Goal: Task Accomplishment & Management: Manage account settings

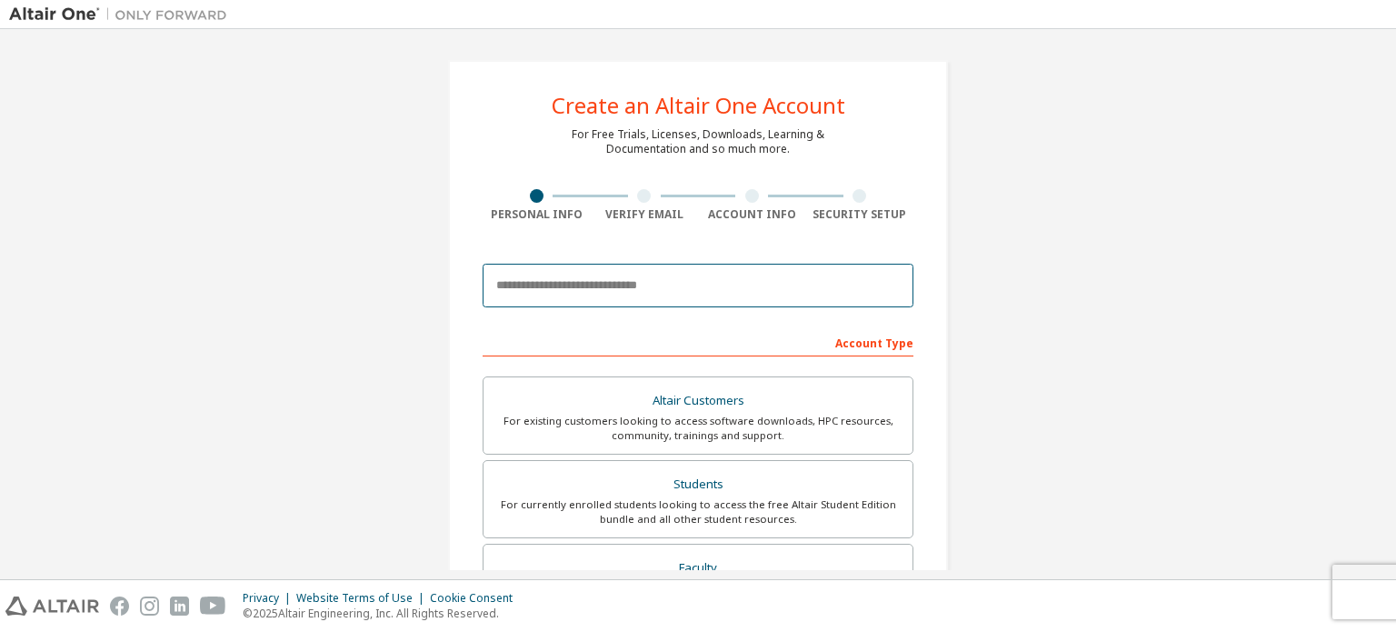
drag, startPoint x: 0, startPoint y: 0, endPoint x: 643, endPoint y: 288, distance: 704.9
click at [643, 288] on input "email" at bounding box center [698, 286] width 431 height 44
paste input "**********"
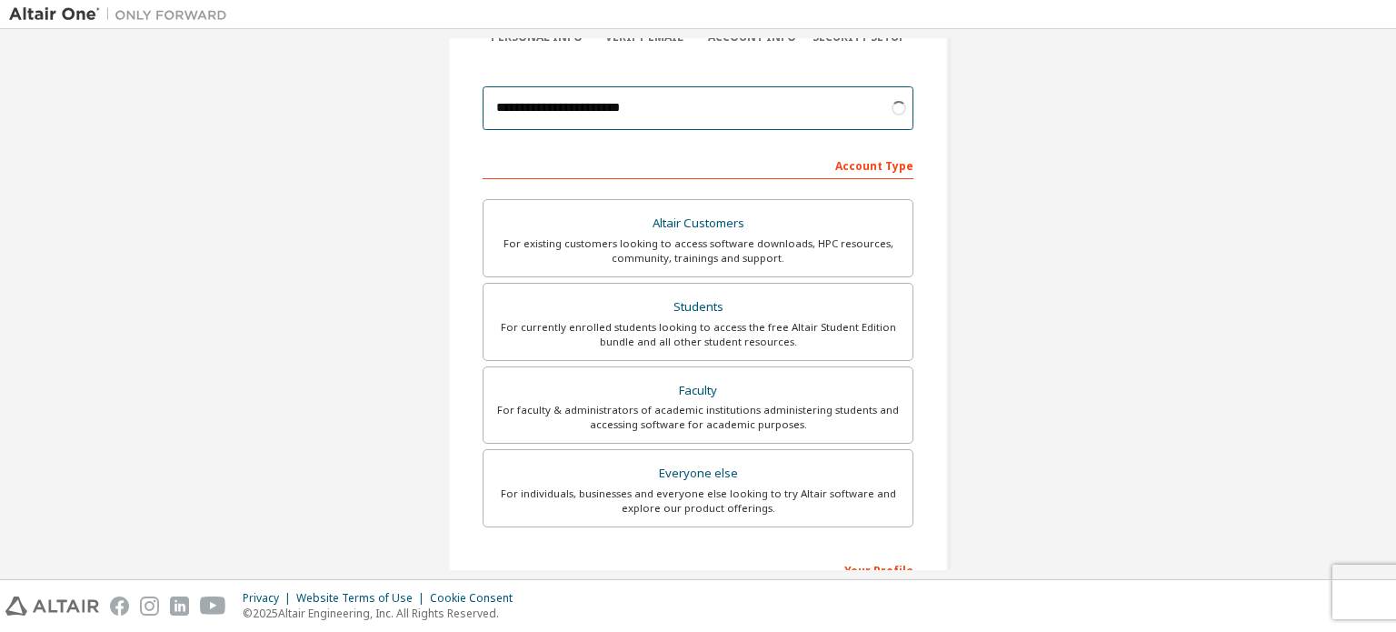
scroll to position [178, 0]
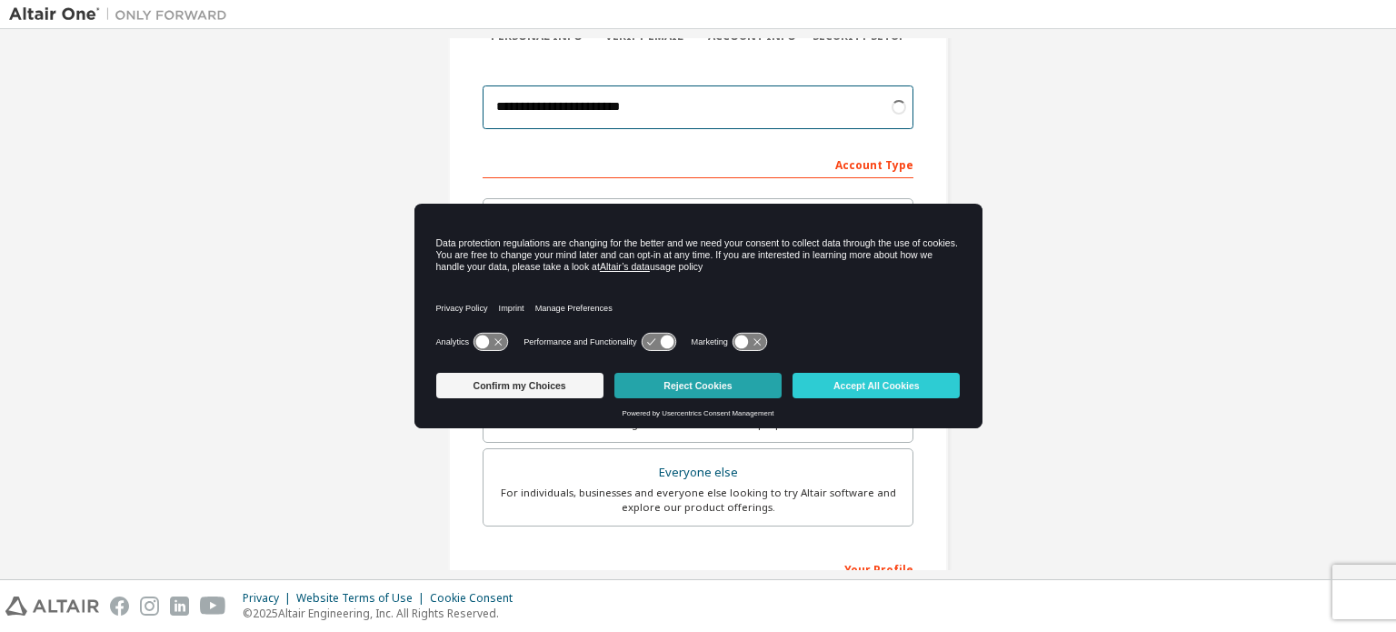
type input "**********"
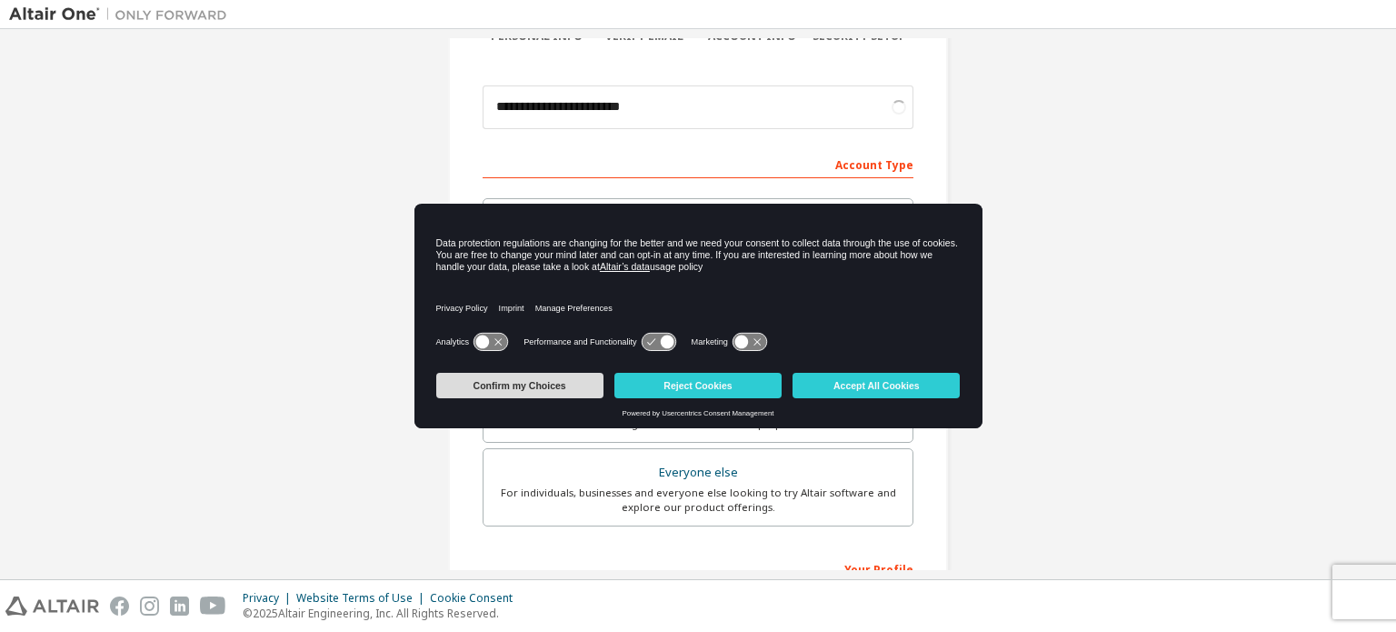
click at [566, 389] on button "Confirm my Choices" at bounding box center [519, 385] width 167 height 25
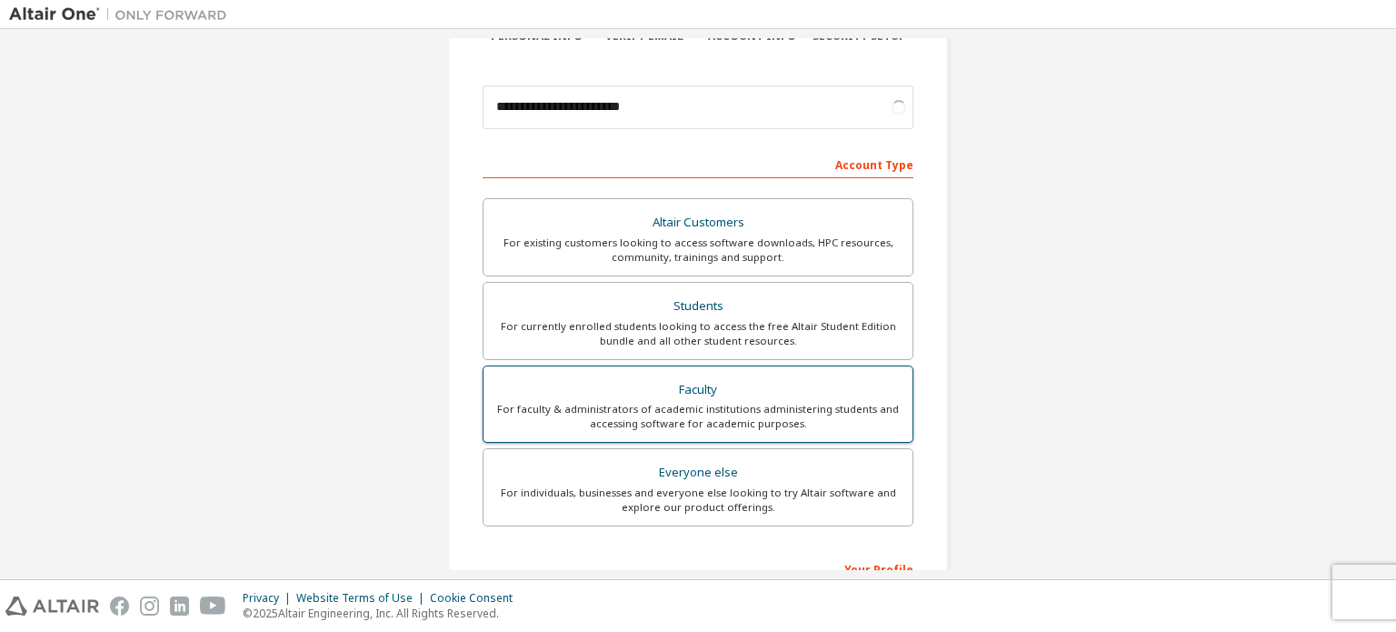
click at [664, 396] on div "Faculty" at bounding box center [697, 389] width 407 height 25
click at [807, 402] on div "For faculty & administrators of academic institutions administering students an…" at bounding box center [697, 416] width 407 height 29
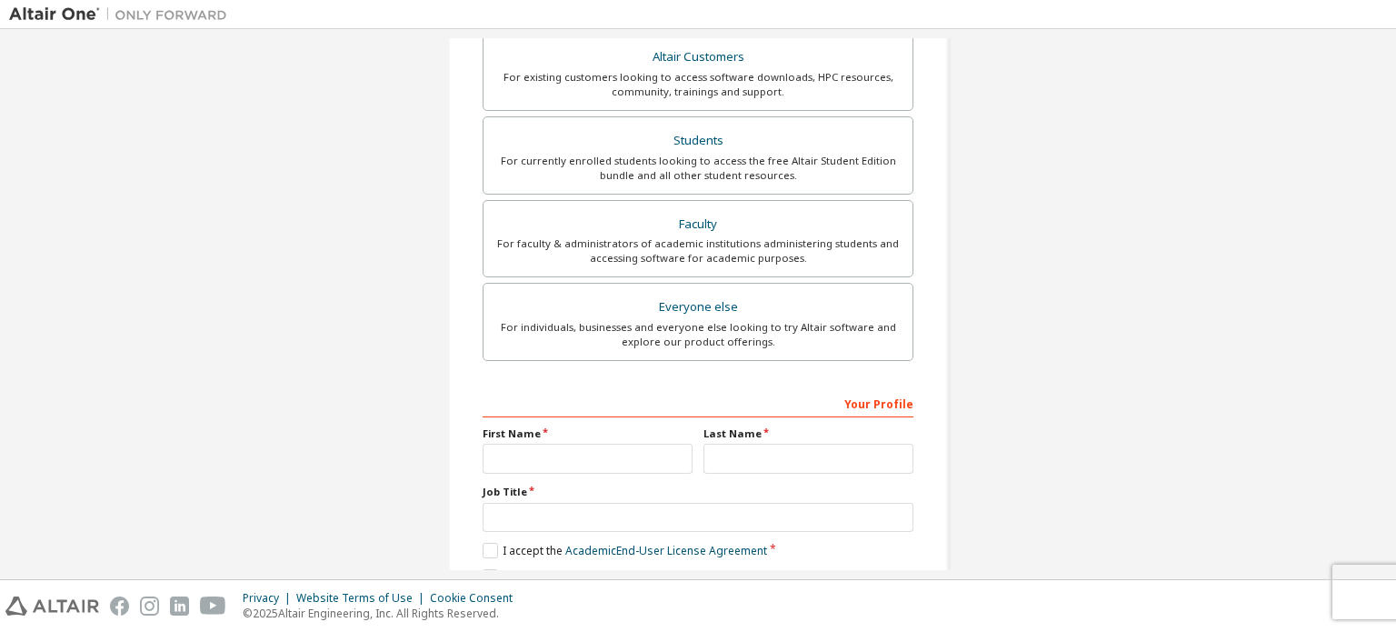
scroll to position [355, 0]
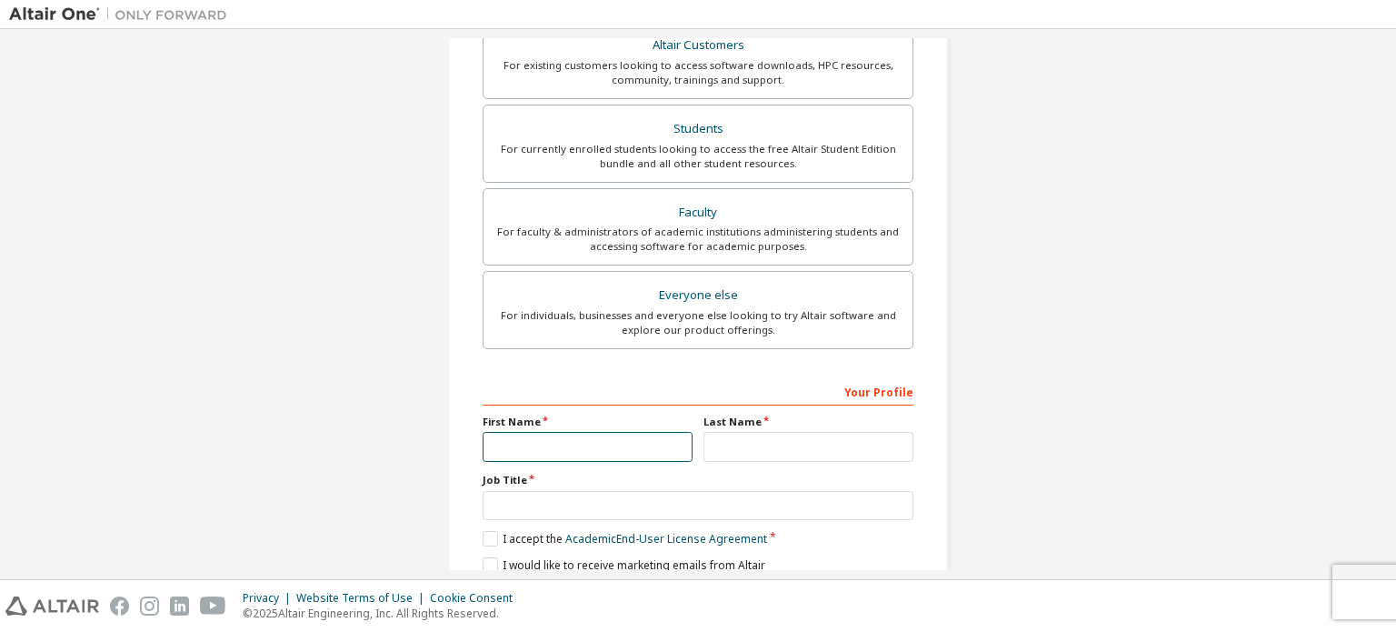
click at [614, 443] on input "text" at bounding box center [588, 447] width 210 height 30
type input "****"
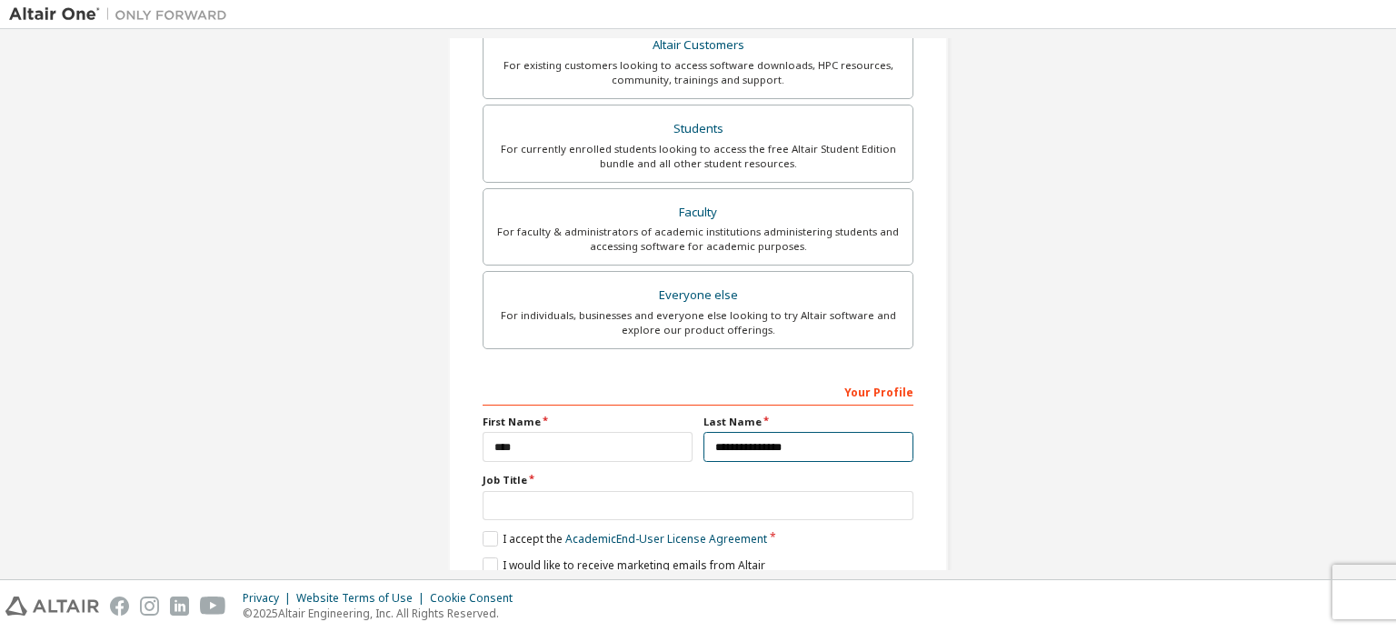
type input "**********"
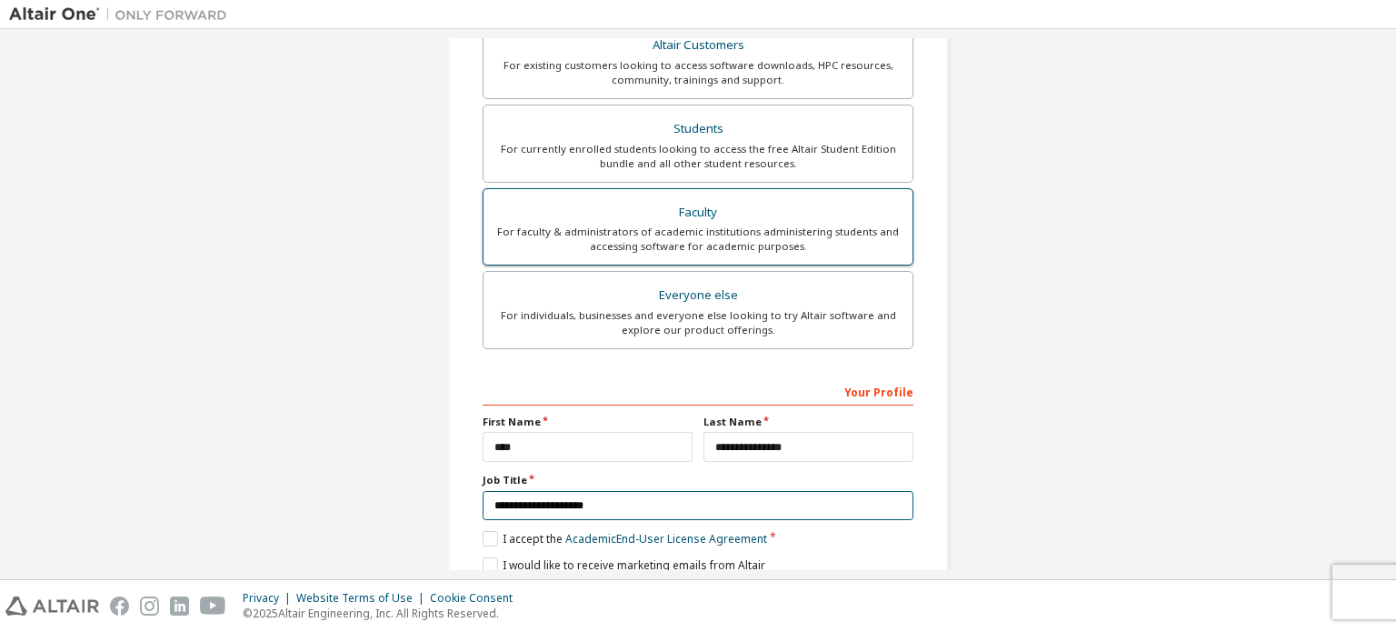
scroll to position [426, 0]
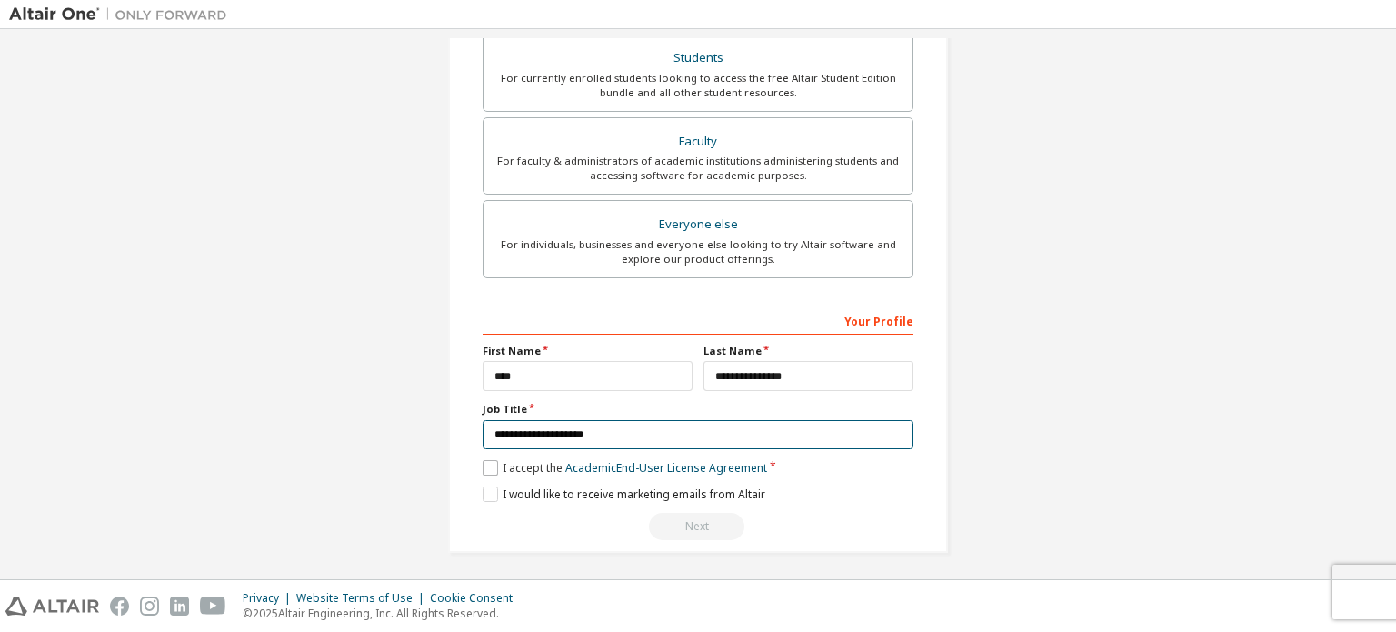
type input "**********"
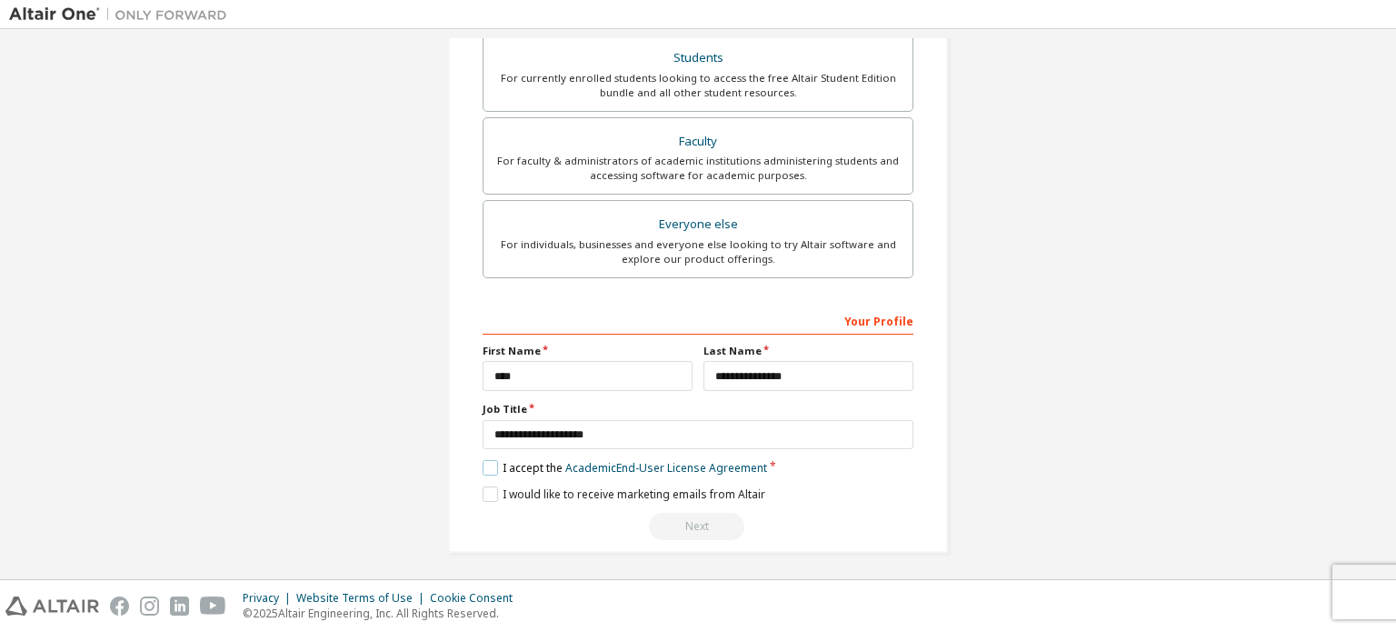
click at [493, 460] on label "I accept the Academic End-User License Agreement" at bounding box center [625, 467] width 284 height 15
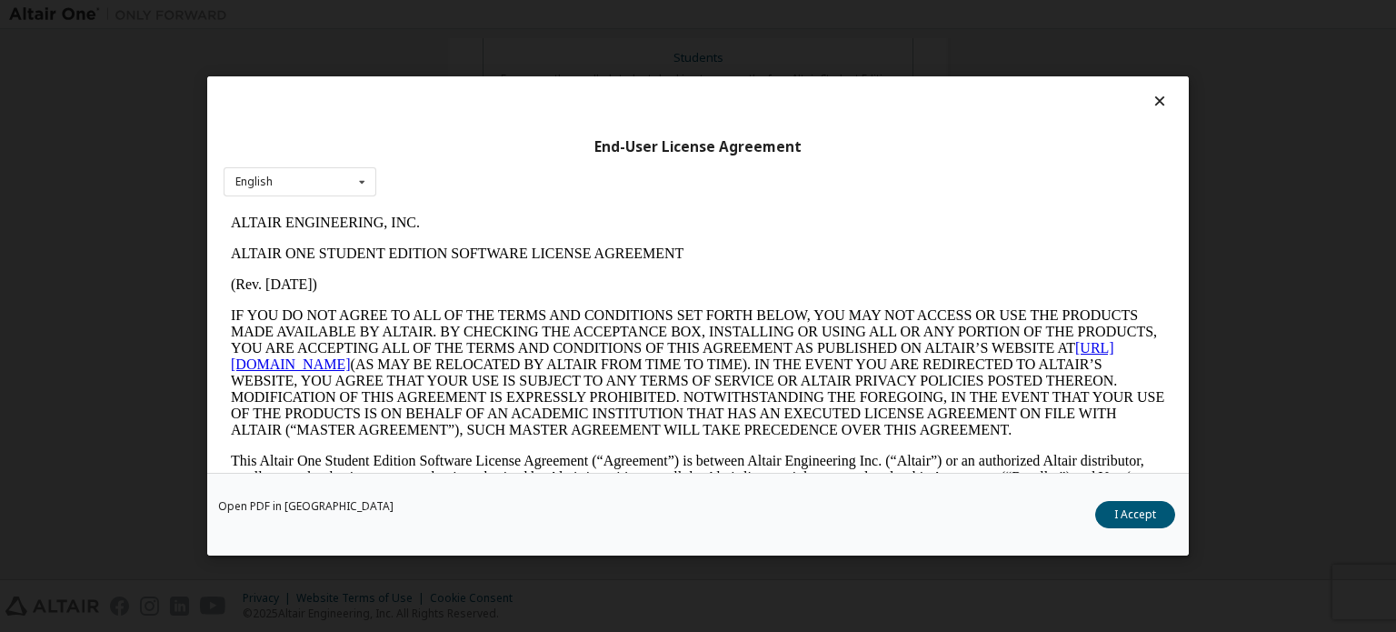
scroll to position [0, 0]
click at [1128, 509] on button "I Accept" at bounding box center [1135, 514] width 80 height 27
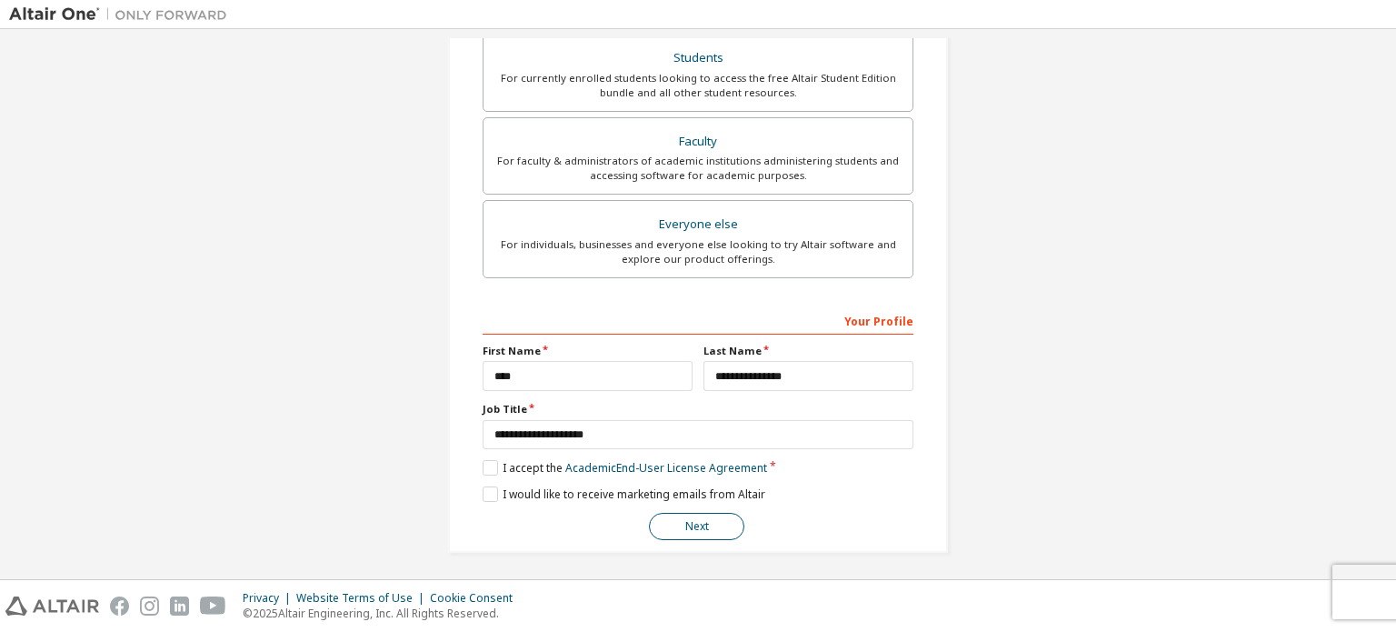
click at [702, 516] on button "Next" at bounding box center [696, 526] width 95 height 27
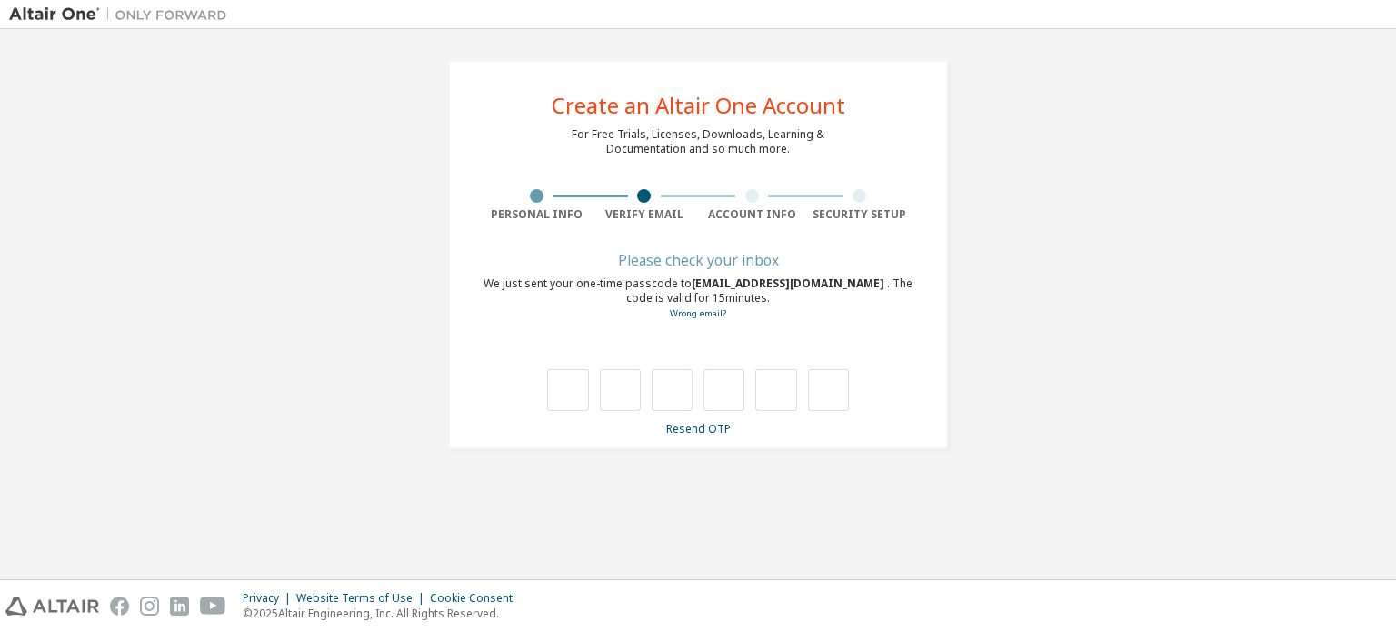
type input "*"
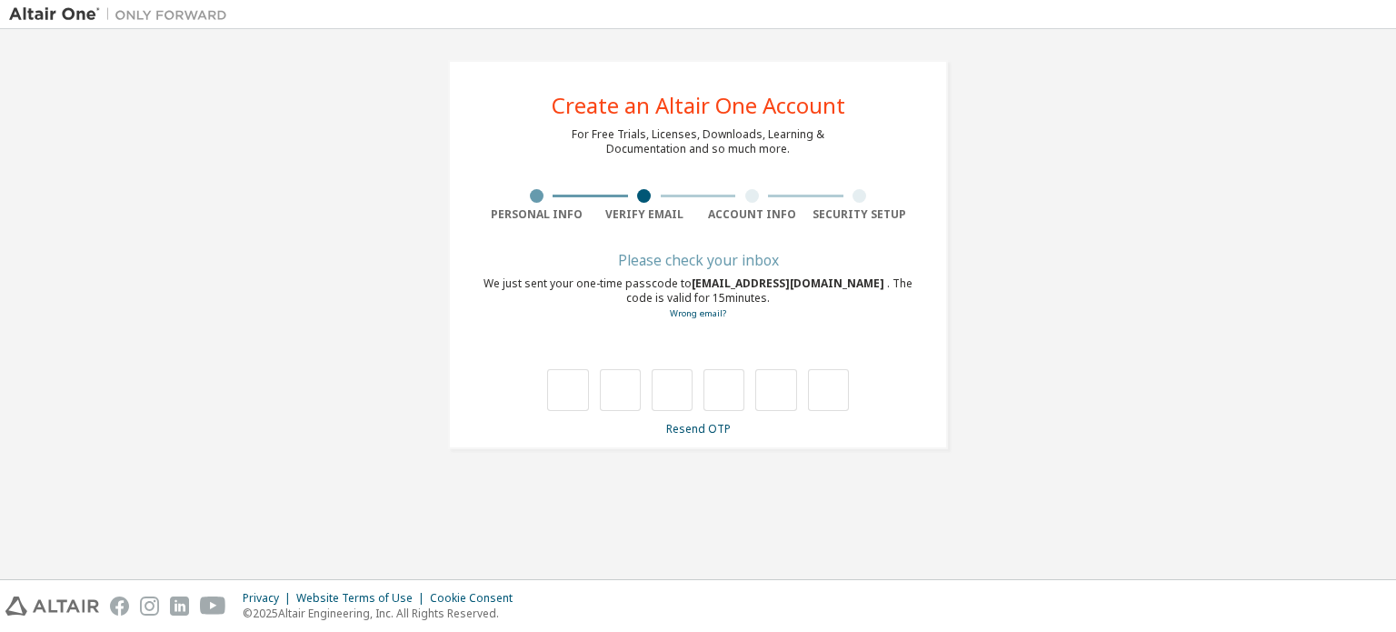
type input "*"
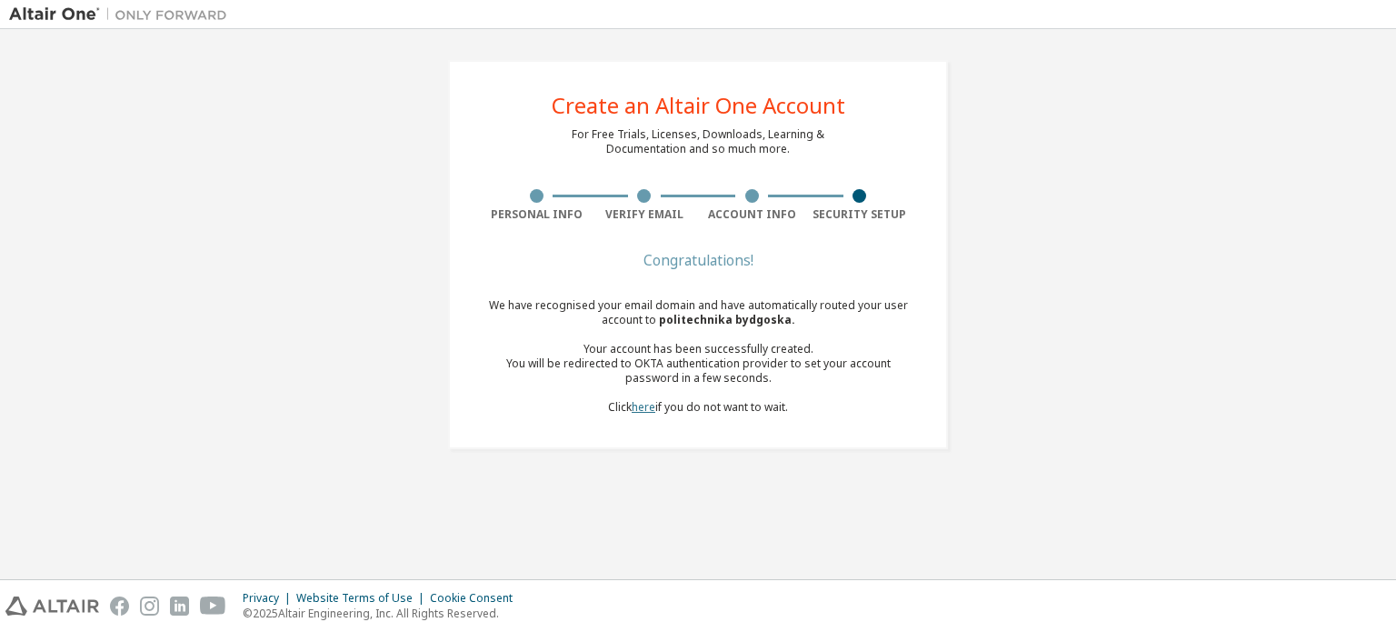
click at [645, 406] on link "here" at bounding box center [644, 406] width 24 height 15
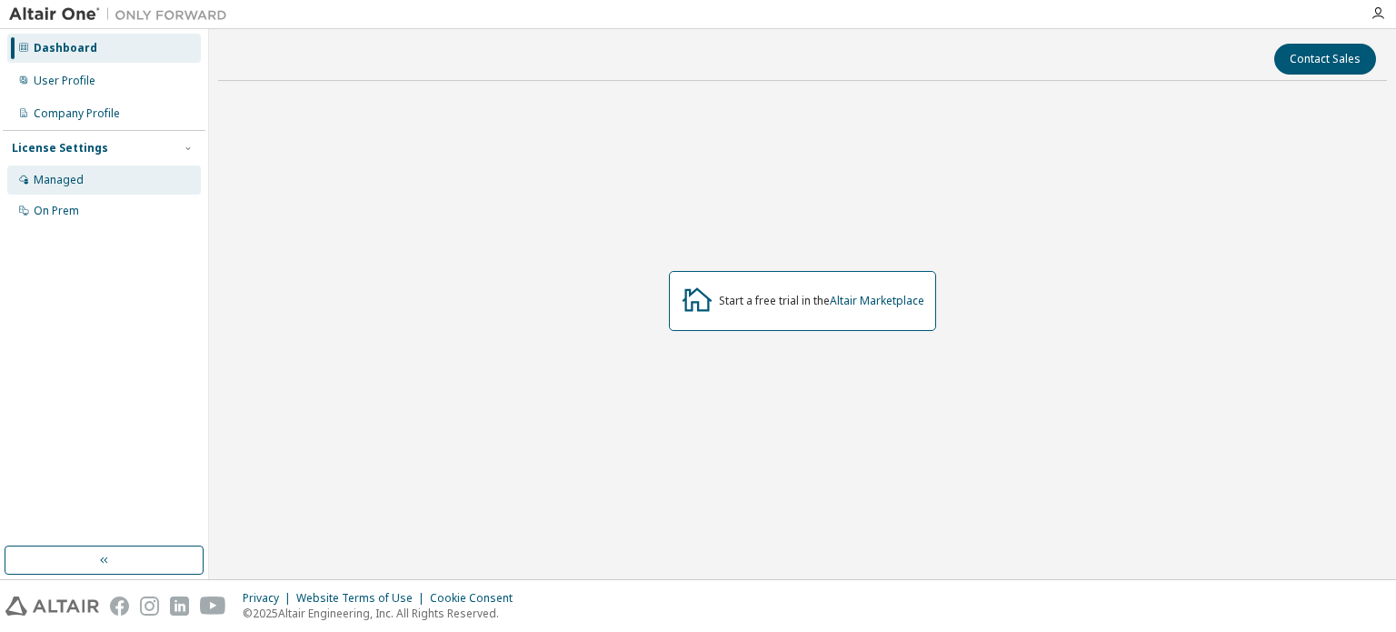
click at [120, 183] on div "Managed" at bounding box center [104, 179] width 194 height 29
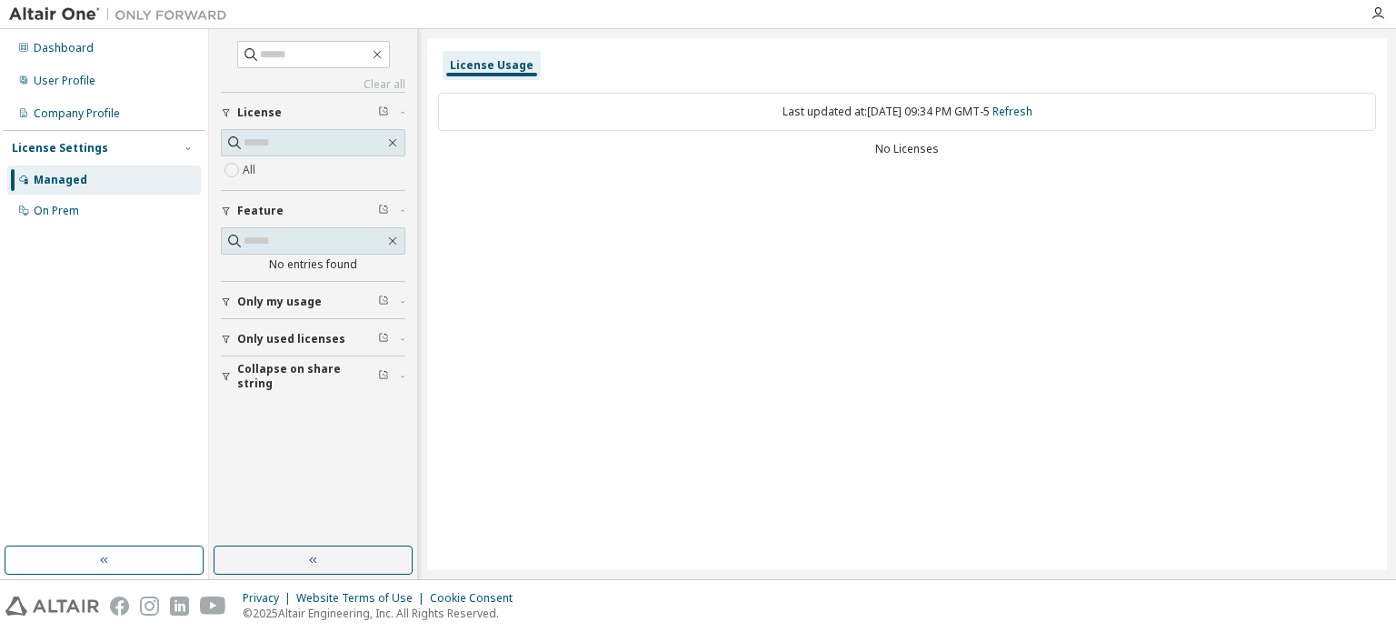
click at [323, 332] on span "Only used licenses" at bounding box center [291, 339] width 108 height 15
click at [120, 35] on div "Dashboard" at bounding box center [104, 48] width 194 height 29
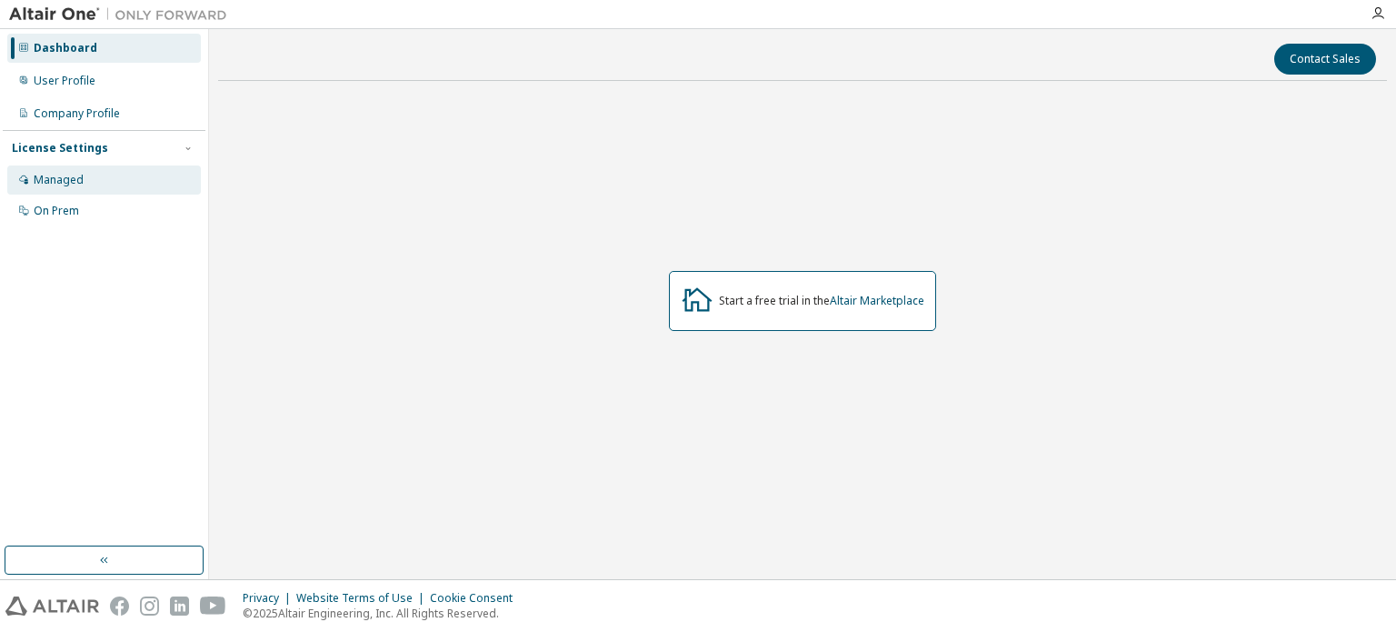
click at [125, 183] on div "Managed" at bounding box center [104, 179] width 194 height 29
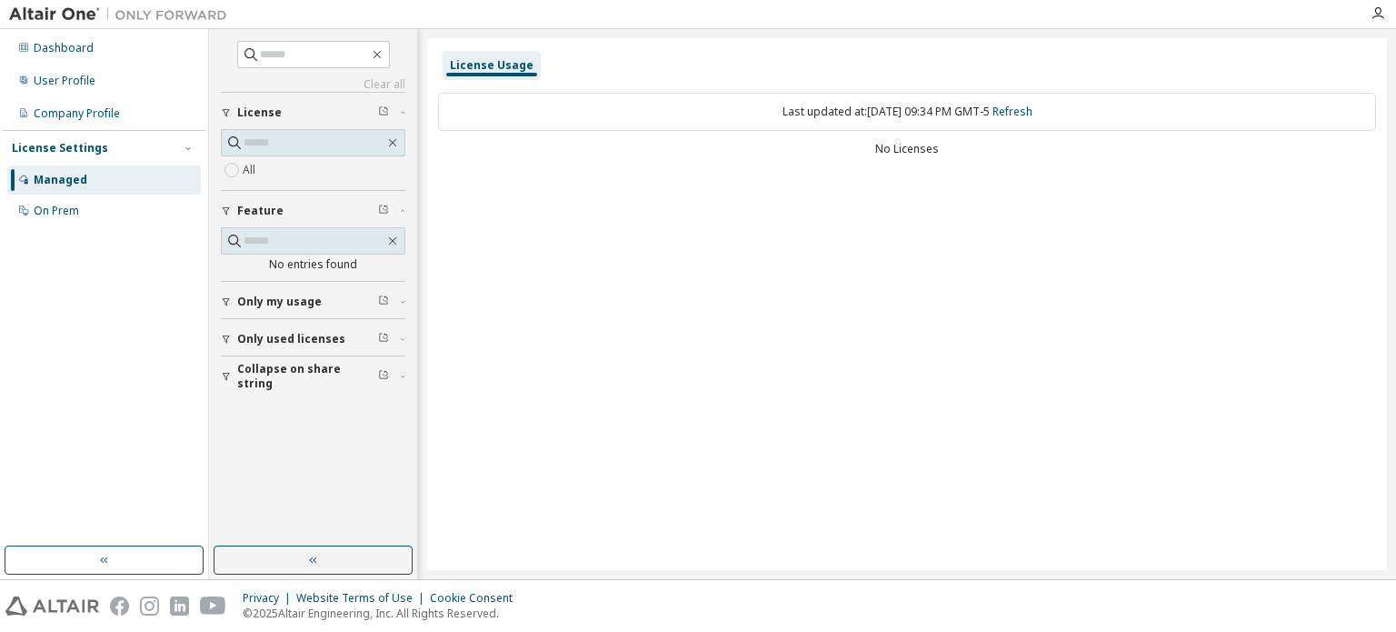
click at [288, 296] on span "Only my usage" at bounding box center [279, 301] width 85 height 15
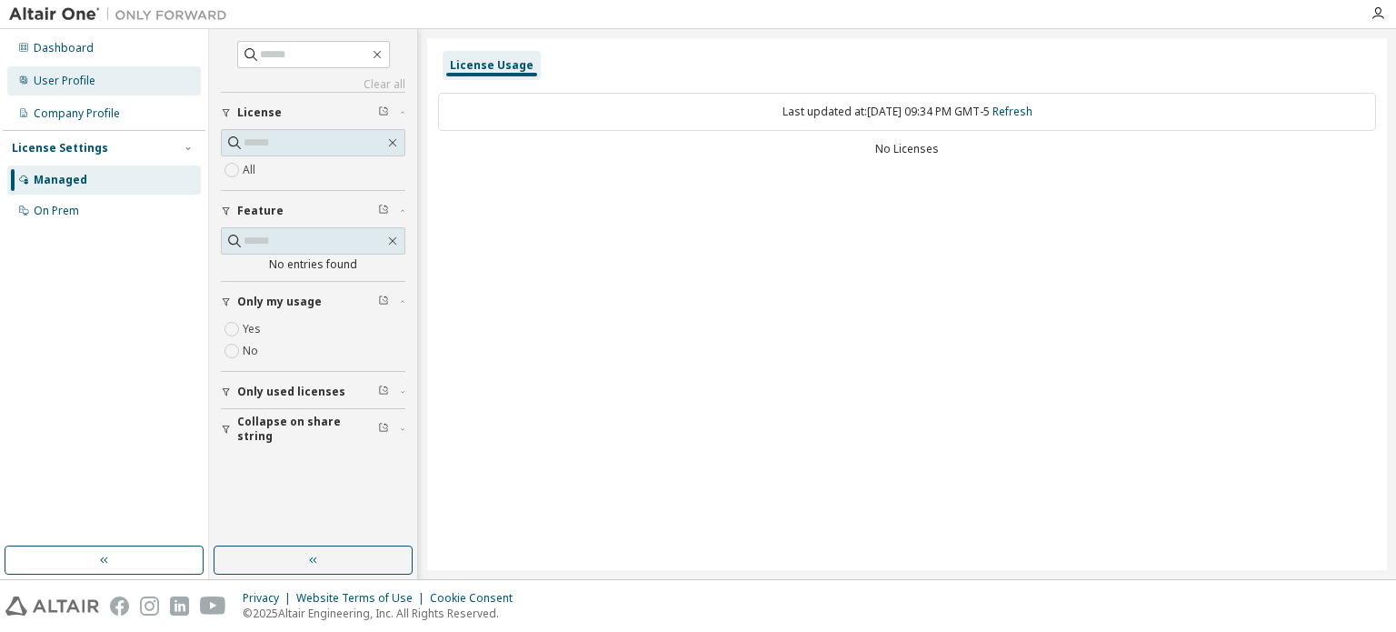
click at [71, 75] on div "User Profile" at bounding box center [65, 81] width 62 height 15
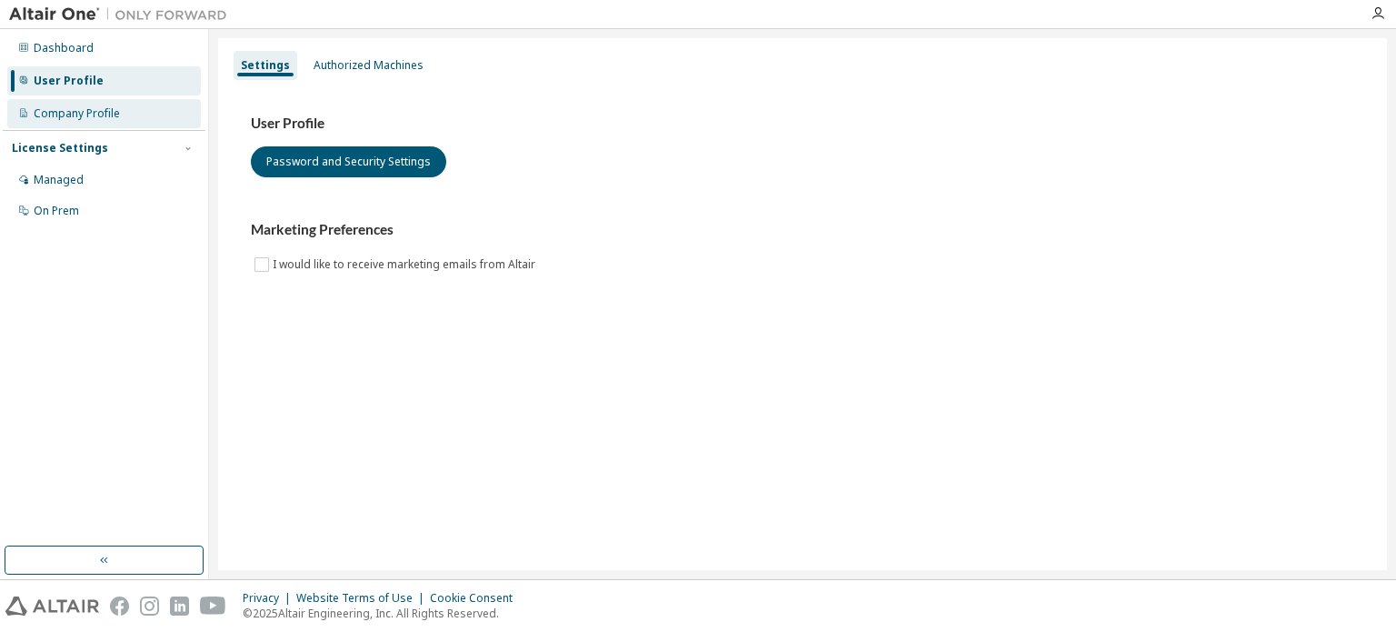
click at [84, 110] on div "Company Profile" at bounding box center [77, 113] width 86 height 15
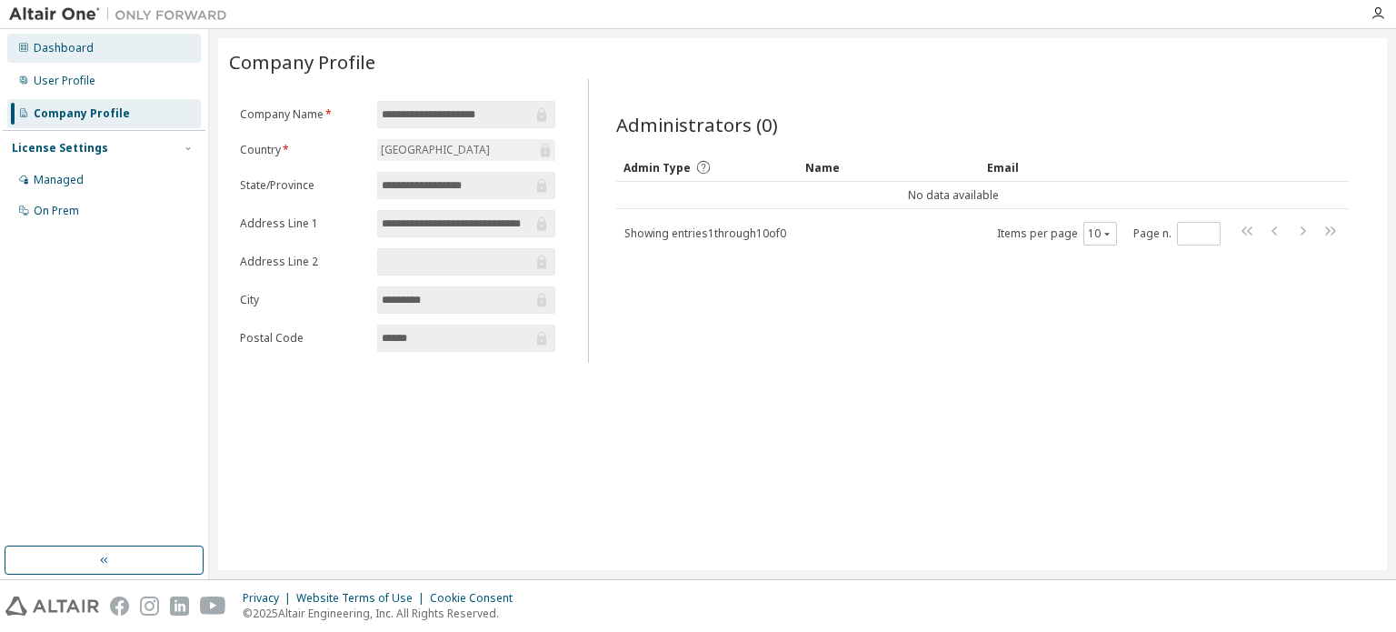
click at [54, 45] on div "Dashboard" at bounding box center [64, 48] width 60 height 15
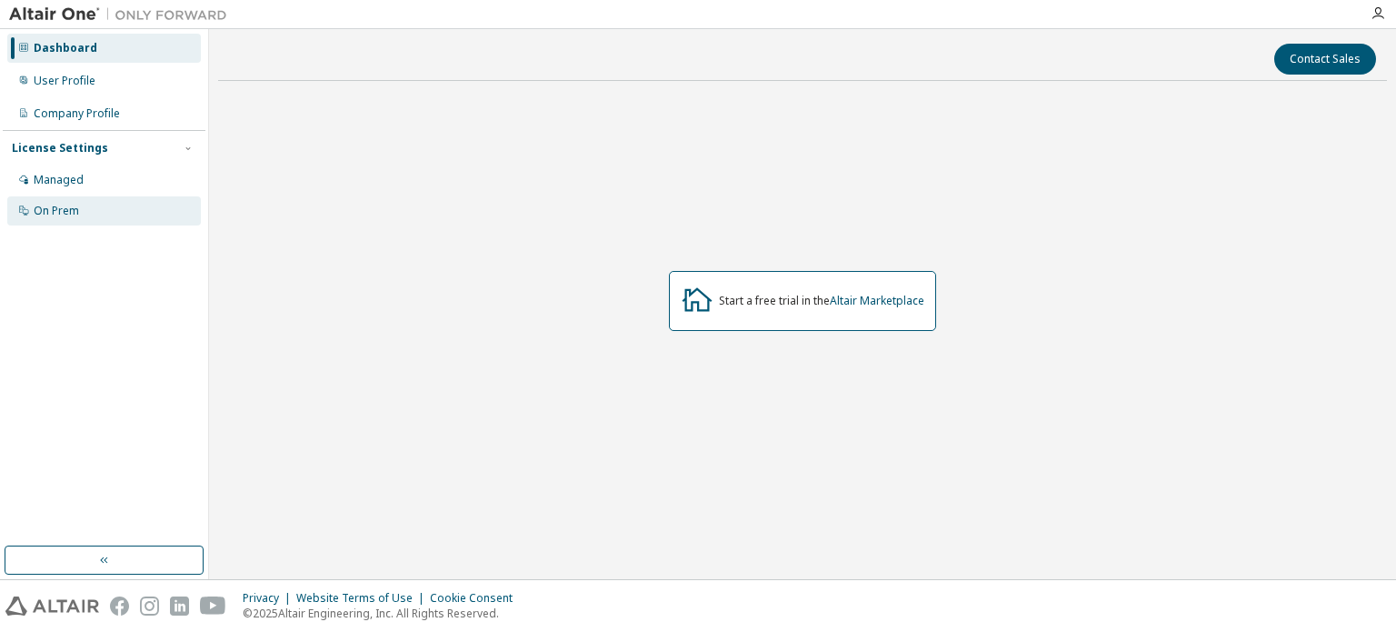
click at [66, 217] on div "On Prem" at bounding box center [56, 211] width 45 height 15
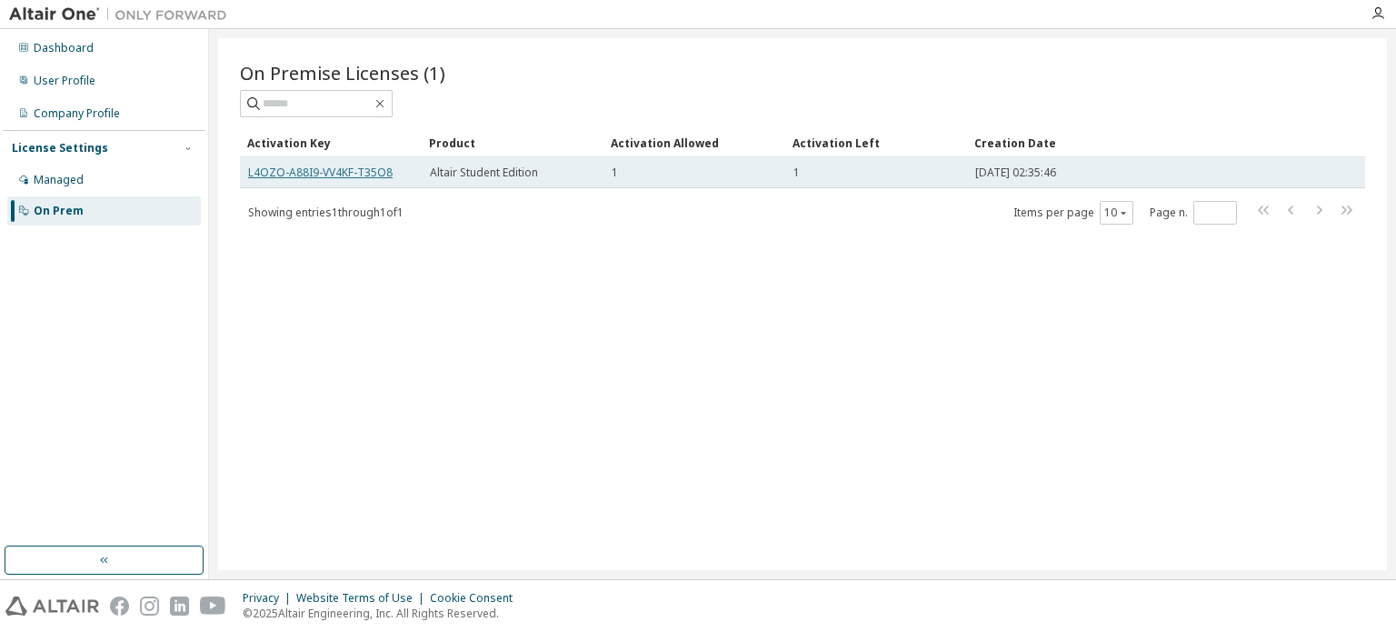
click at [353, 168] on link "L4OZO-A88I9-VV4KF-T35O8" at bounding box center [320, 171] width 144 height 15
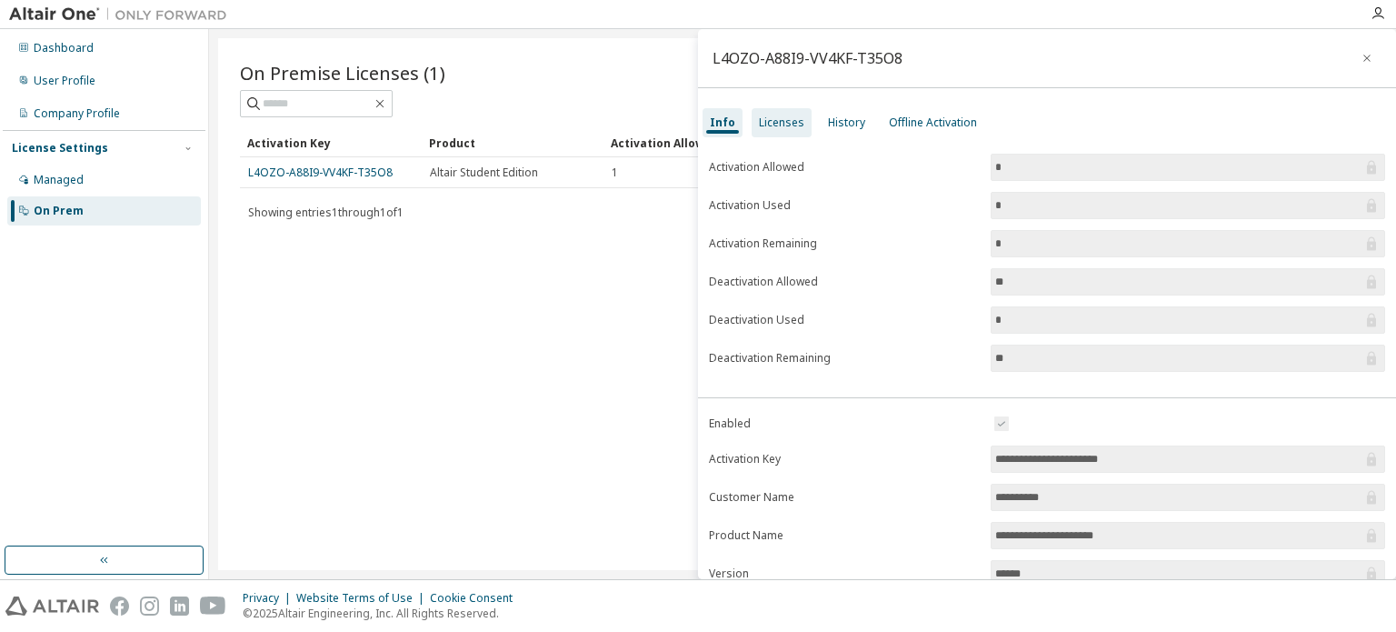
click at [774, 130] on div "Licenses" at bounding box center [782, 122] width 60 height 29
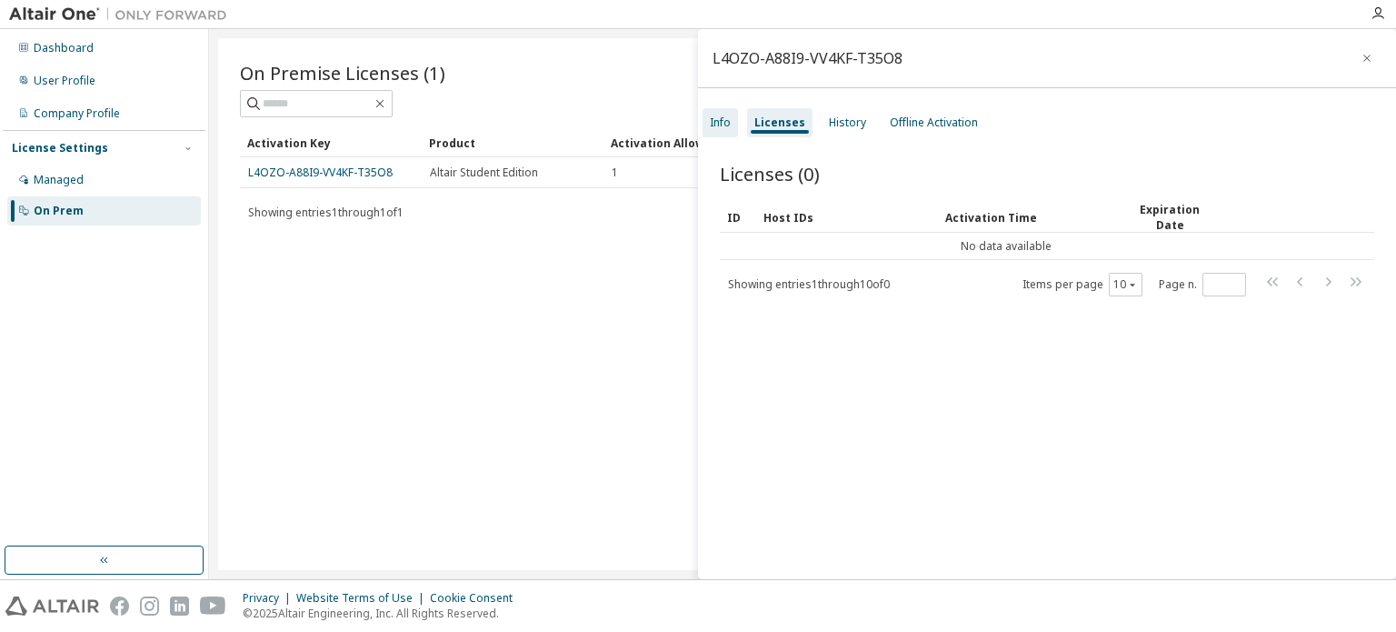
click at [732, 125] on div "Info" at bounding box center [719, 122] width 35 height 29
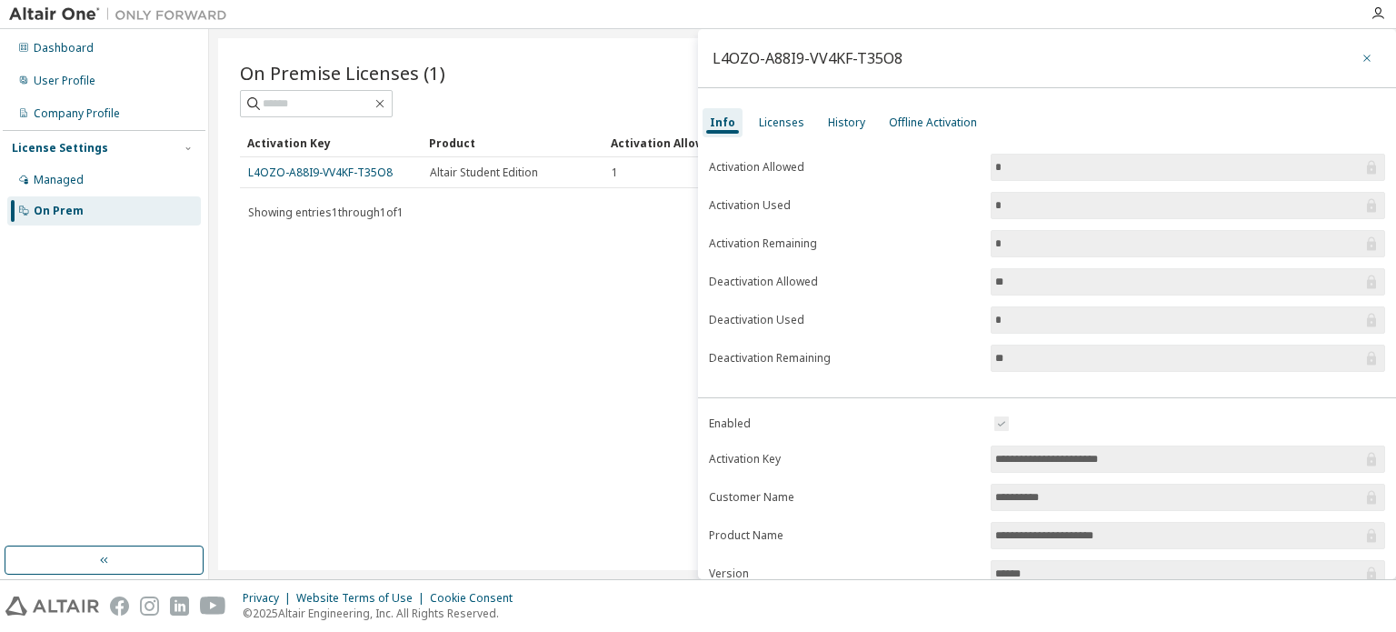
click at [1360, 57] on icon "button" at bounding box center [1366, 58] width 13 height 15
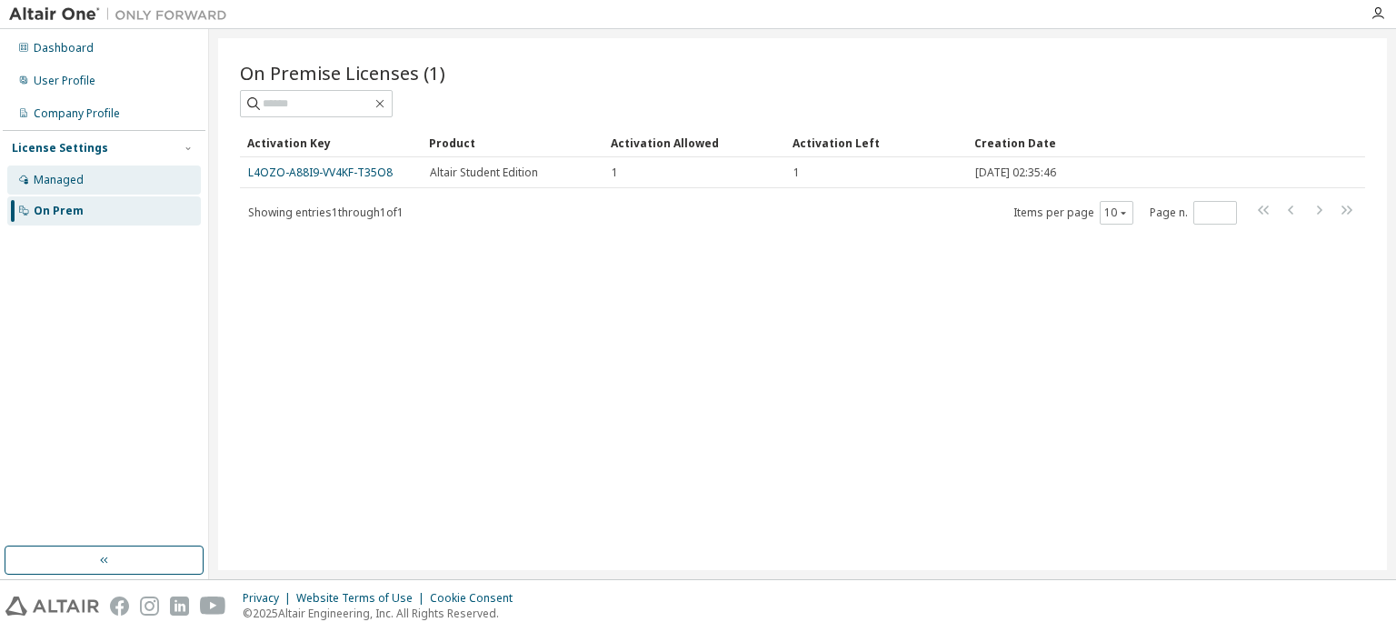
click at [80, 173] on div "Managed" at bounding box center [59, 180] width 50 height 15
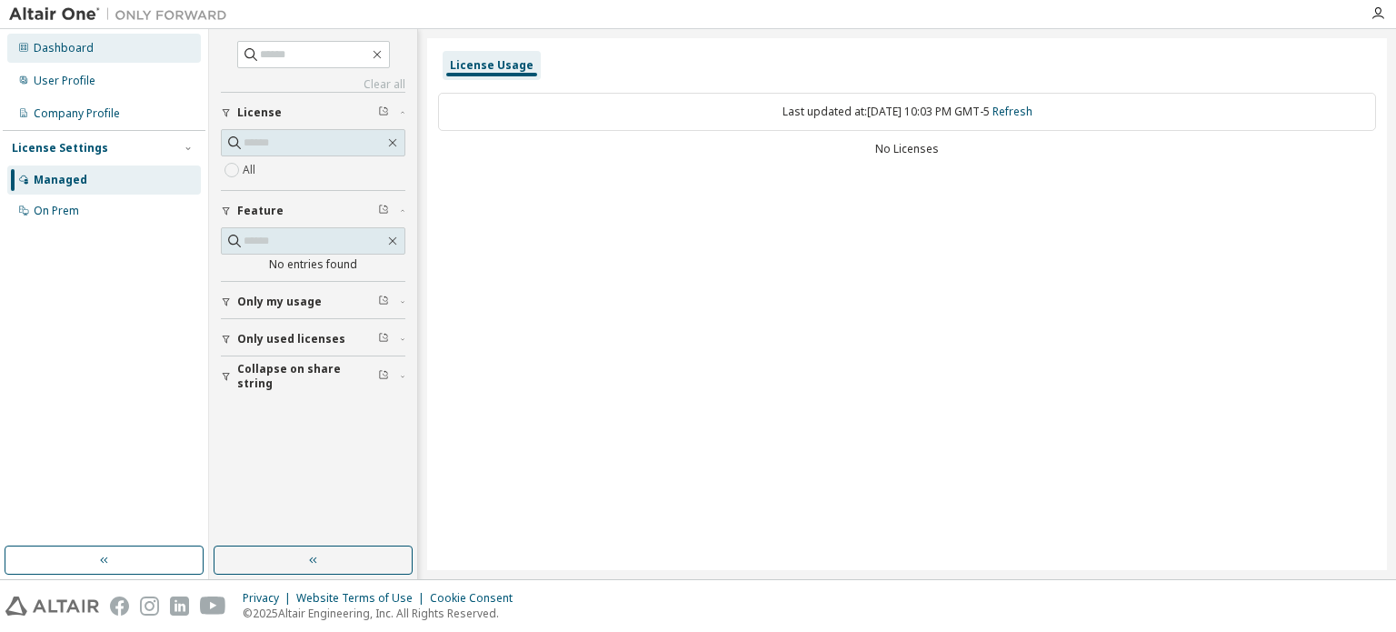
click at [71, 57] on div "Dashboard" at bounding box center [104, 48] width 194 height 29
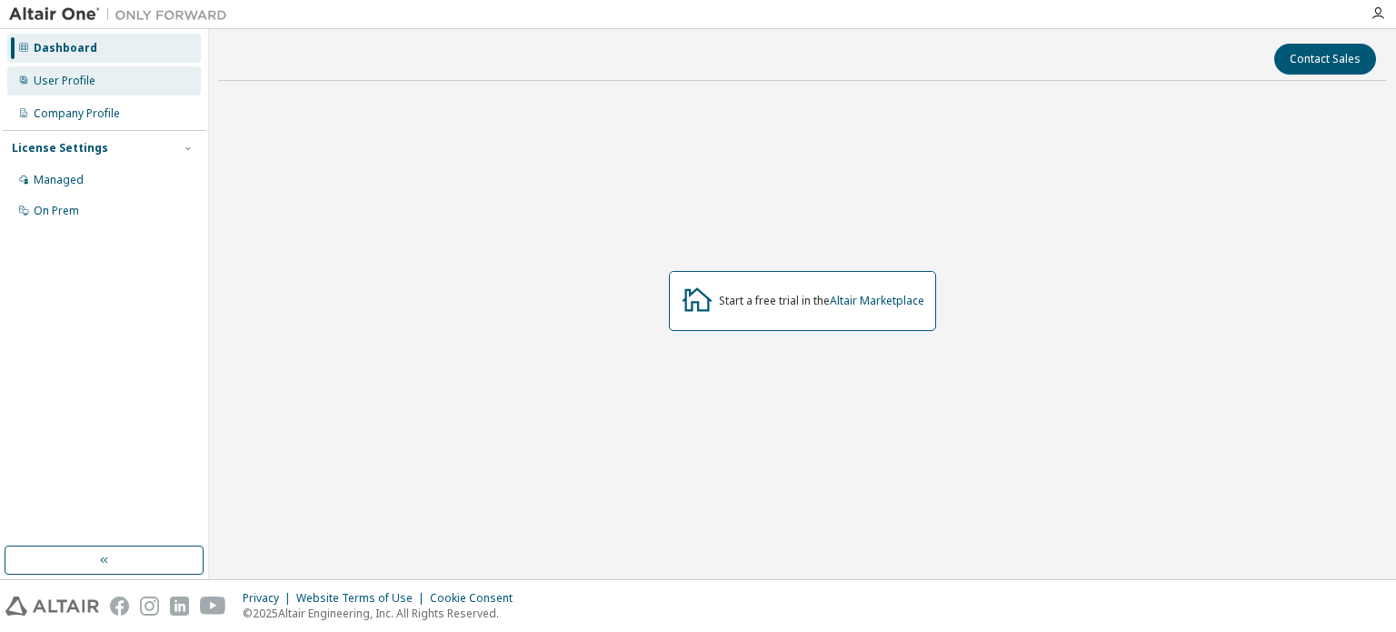
click at [74, 78] on div "User Profile" at bounding box center [65, 81] width 62 height 15
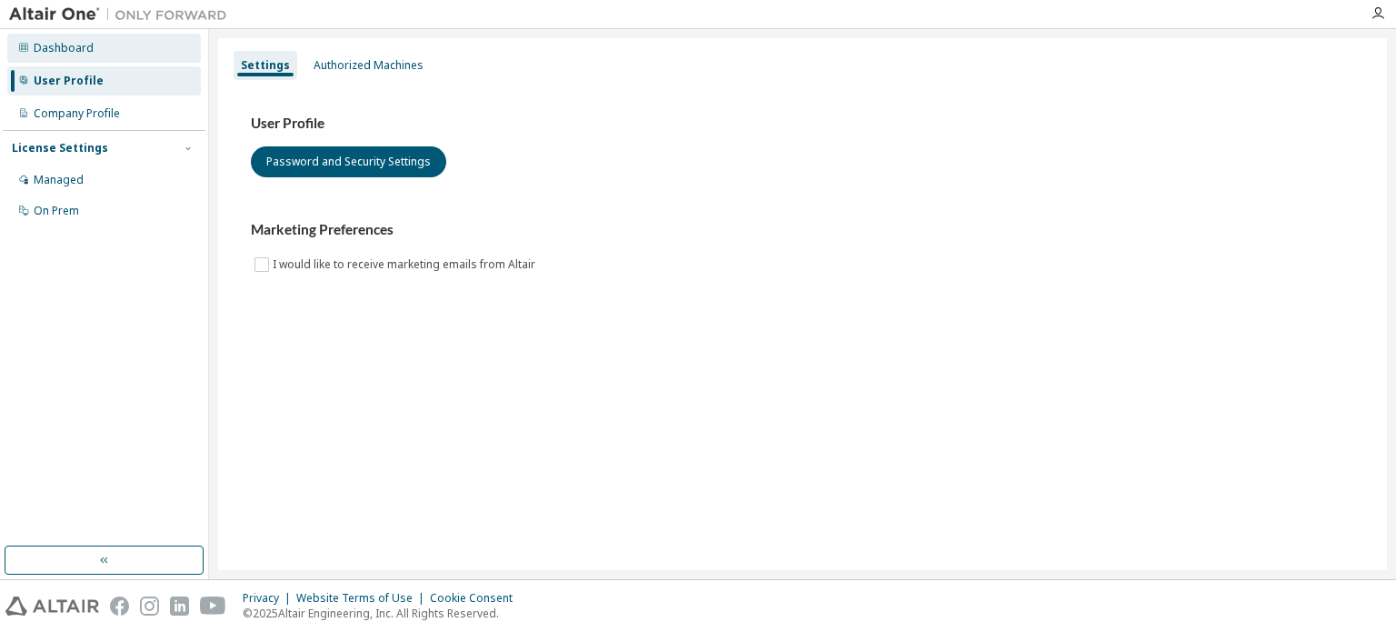
click at [112, 47] on div "Dashboard" at bounding box center [104, 48] width 194 height 29
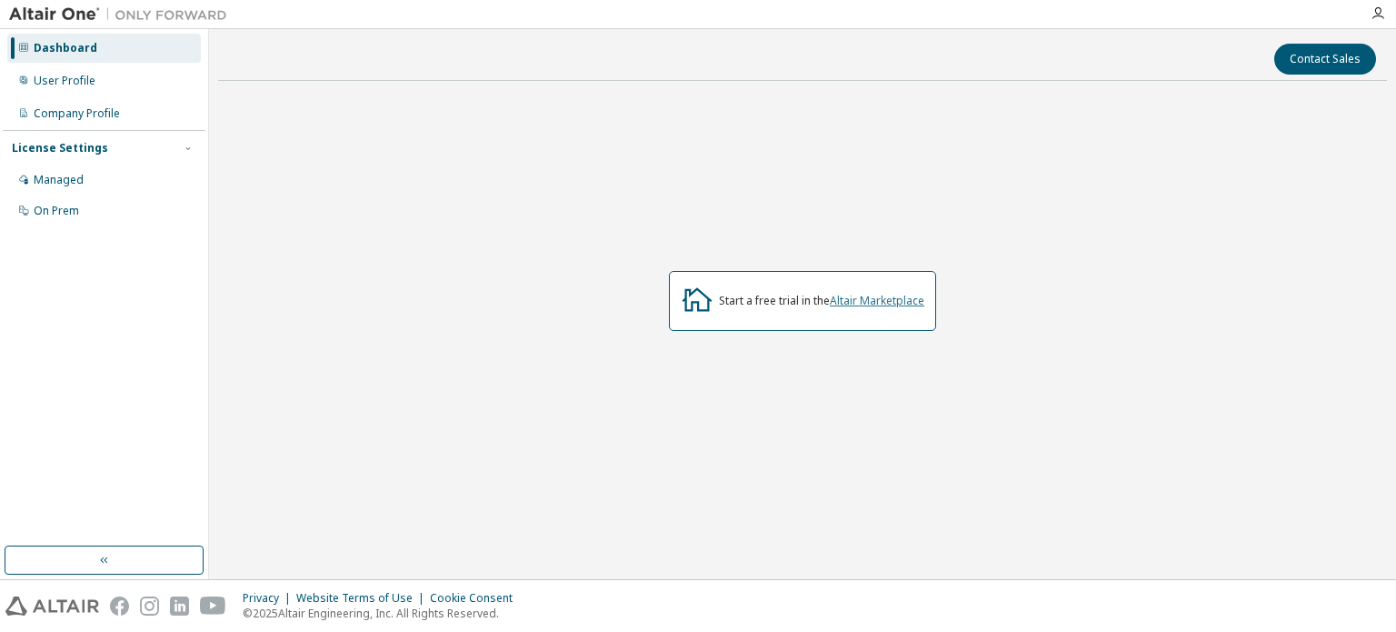
click at [854, 300] on link "Altair Marketplace" at bounding box center [877, 300] width 95 height 15
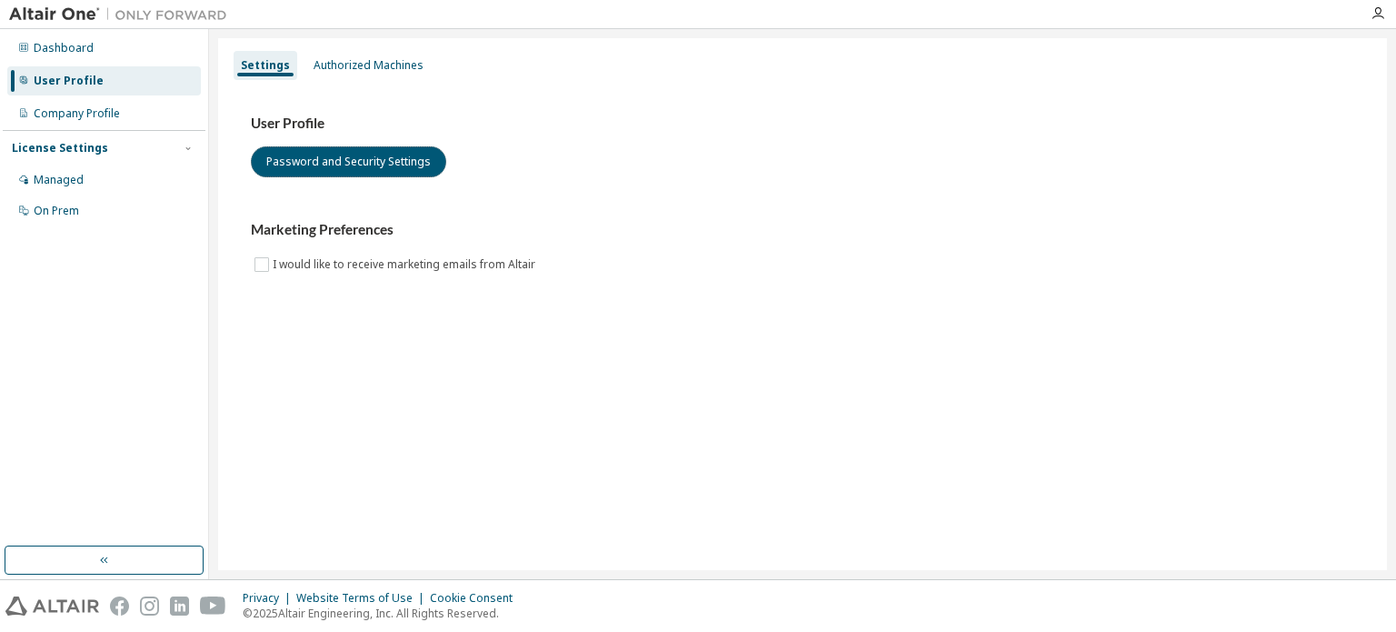
click at [400, 165] on button "Password and Security Settings" at bounding box center [348, 161] width 195 height 31
